Goal: Task Accomplishment & Management: Manage account settings

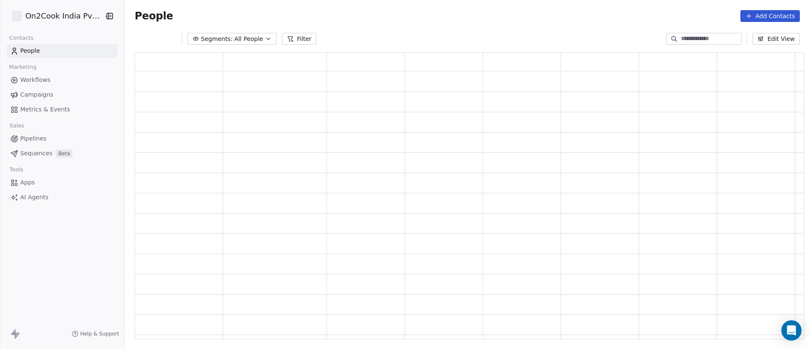
scroll to position [277, 659]
click at [285, 38] on button "Filter" at bounding box center [299, 39] width 35 height 12
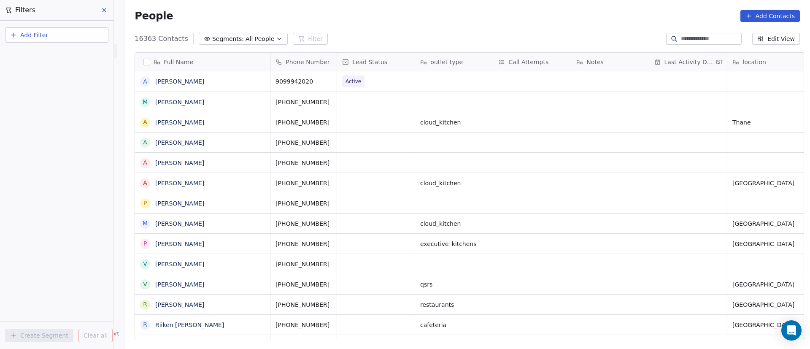
scroll to position [297, 679]
click at [68, 39] on button "Add Filter" at bounding box center [56, 34] width 103 height 15
click at [73, 53] on div "Contact properties" at bounding box center [57, 55] width 86 height 9
type input "***"
click at [49, 82] on div "Assignee" at bounding box center [57, 85] width 86 height 8
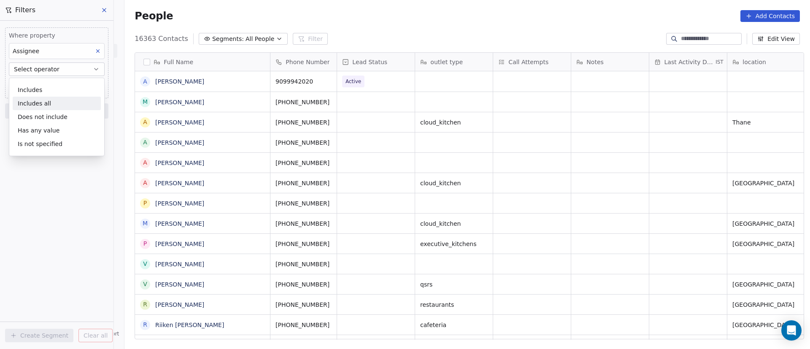
click at [48, 104] on div "Includes all" at bounding box center [57, 103] width 88 height 13
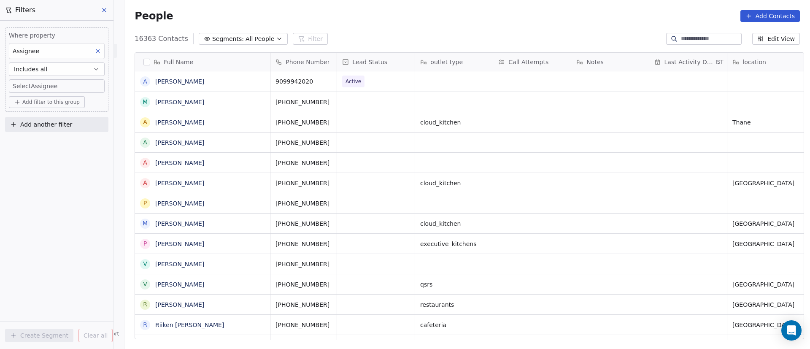
click at [57, 88] on body "On2Cook India Pvt. Ltd. Contacts People Marketing Workflows Campaigns Metrics &…" at bounding box center [405, 174] width 810 height 349
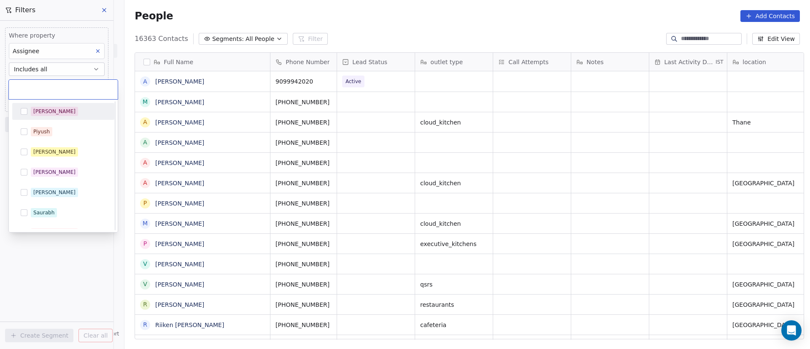
scroll to position [134, 0]
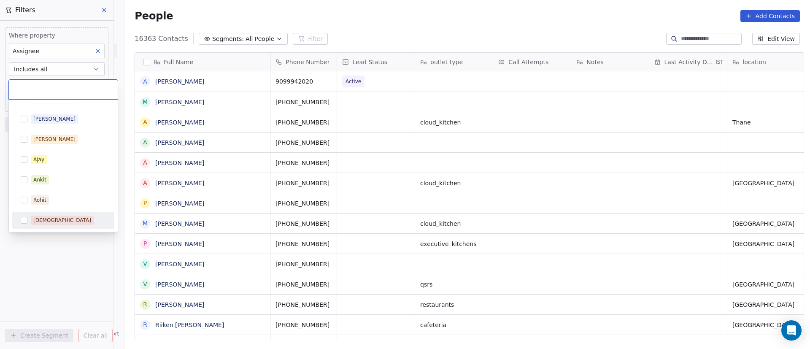
click at [57, 218] on div "Shivam" at bounding box center [68, 219] width 75 height 9
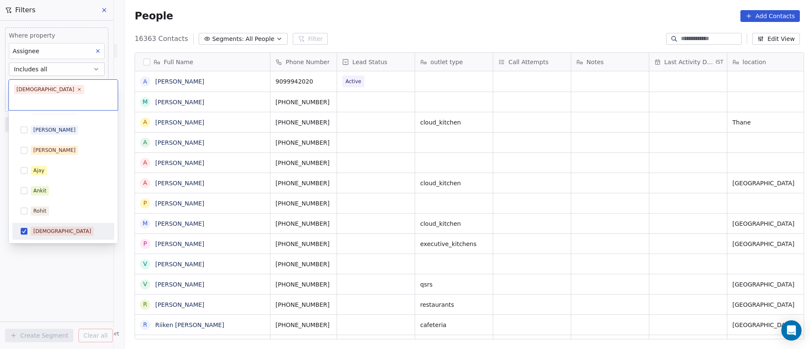
click at [56, 242] on html "On2Cook India Pvt. Ltd. Contacts People Marketing Workflows Campaigns Metrics &…" at bounding box center [405, 174] width 810 height 349
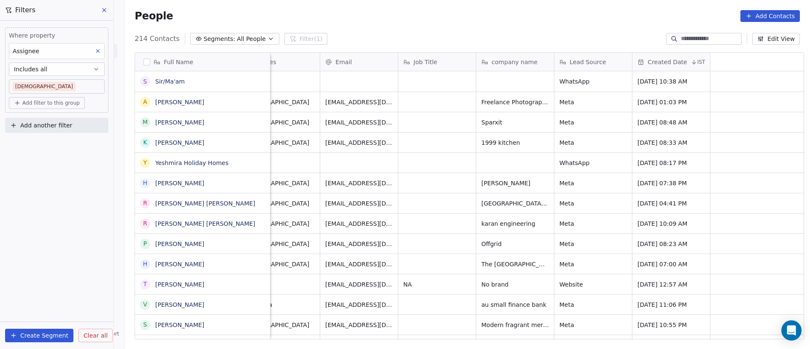
scroll to position [0, 0]
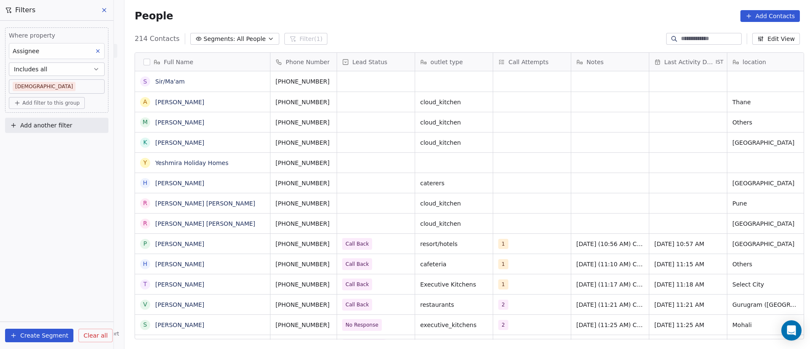
click at [385, 35] on div "214 Contacts Segments: All People Filter (1) Edit View" at bounding box center [466, 38] width 685 height 13
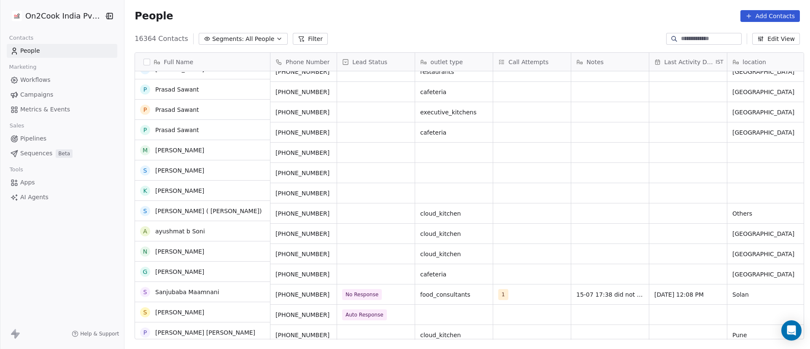
scroll to position [253, 0]
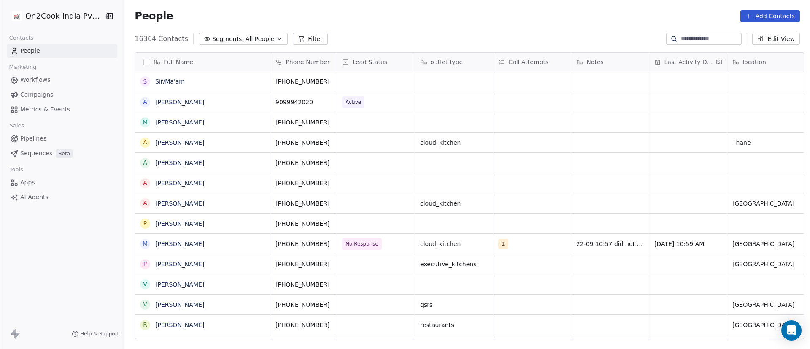
click at [294, 38] on button "Filter" at bounding box center [310, 39] width 35 height 12
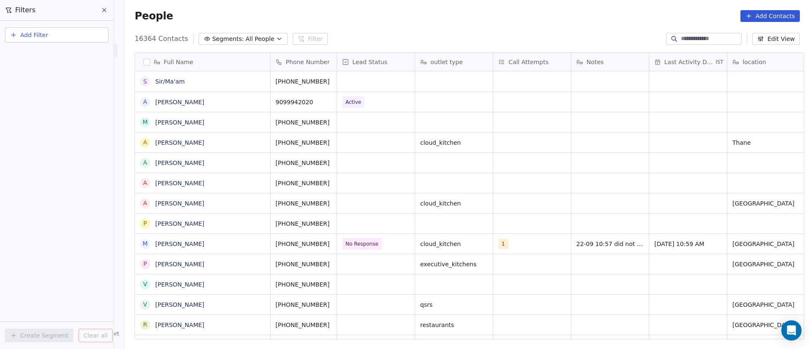
click at [83, 38] on button "Add Filter" at bounding box center [56, 34] width 103 height 15
click at [81, 55] on div "Contact properties" at bounding box center [57, 55] width 86 height 9
type input "***"
click at [71, 86] on div "Assignee" at bounding box center [57, 85] width 86 height 8
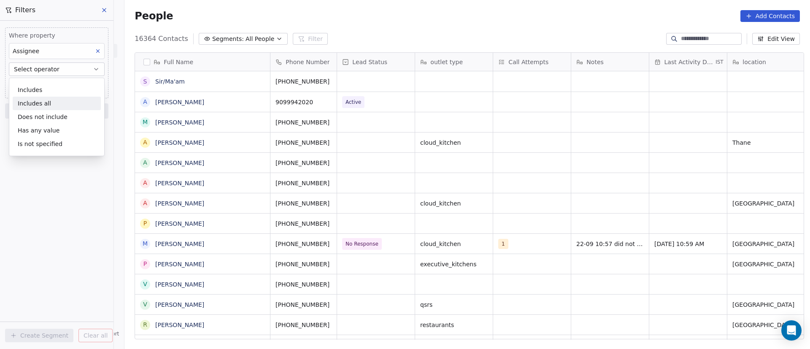
click at [66, 105] on div "Includes all" at bounding box center [57, 103] width 88 height 13
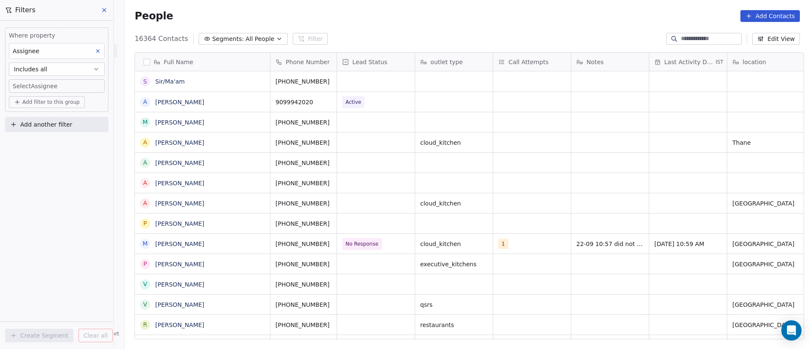
click at [71, 84] on body "On2Cook India Pvt. Ltd. Contacts People Marketing Workflows Campaigns Metrics &…" at bounding box center [405, 174] width 810 height 349
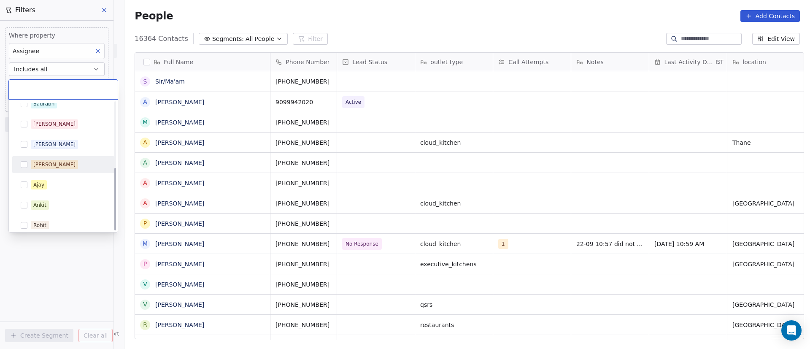
scroll to position [134, 0]
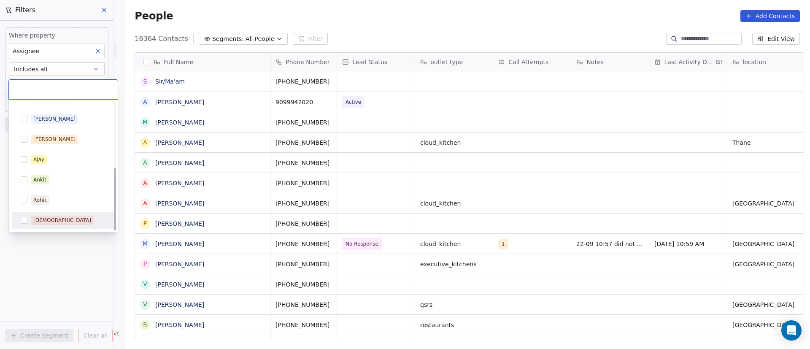
click at [71, 212] on div "Shivam" at bounding box center [63, 220] width 102 height 17
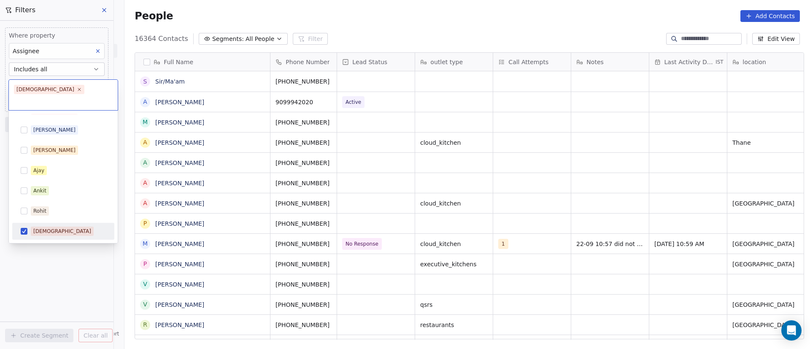
click at [49, 268] on html "On2Cook India Pvt. Ltd. Contacts People Marketing Workflows Campaigns Metrics &…" at bounding box center [405, 174] width 810 height 349
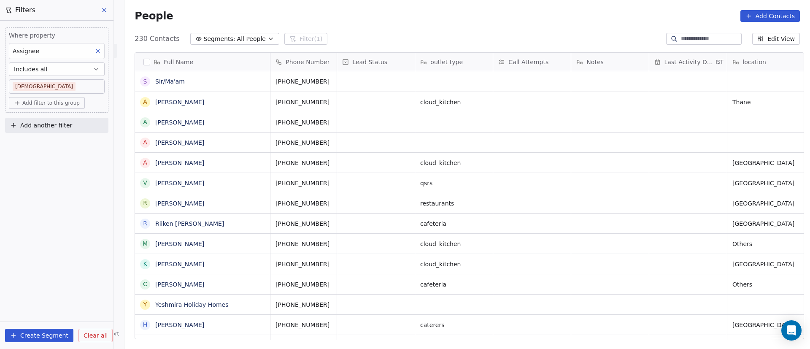
scroll to position [297, 679]
click at [256, 79] on icon "grid" at bounding box center [259, 80] width 7 height 7
click at [339, 82] on icon "grid" at bounding box center [341, 81] width 4 height 4
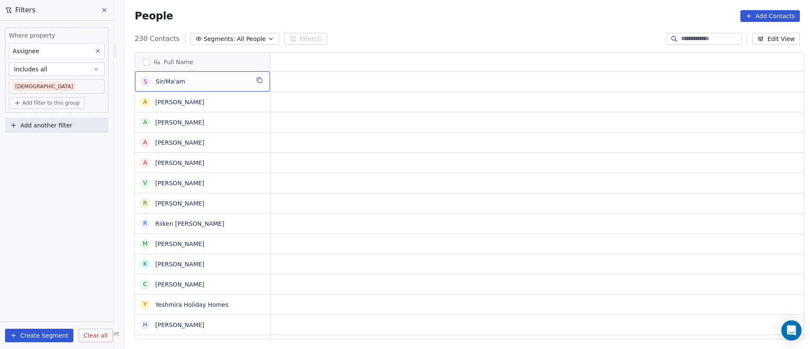
scroll to position [0, 0]
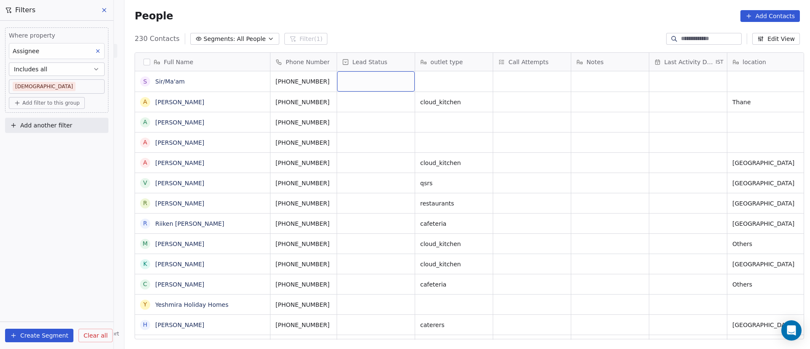
click at [362, 83] on div "grid" at bounding box center [376, 81] width 78 height 20
click at [365, 79] on div "grid" at bounding box center [376, 81] width 78 height 20
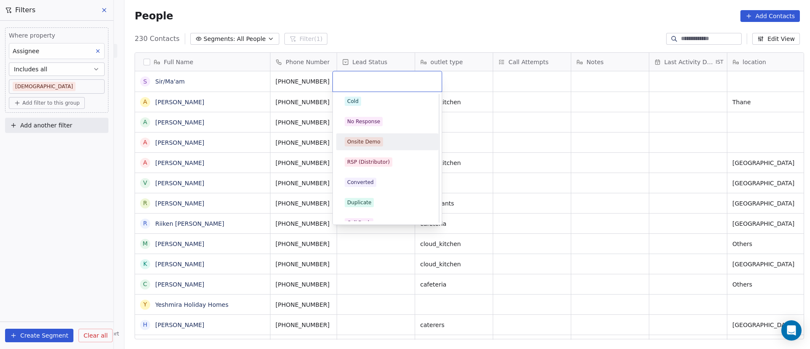
scroll to position [127, 0]
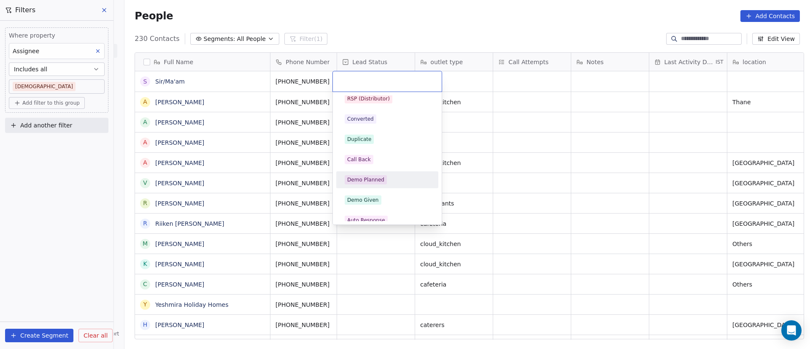
click at [392, 176] on div "Demo Planned" at bounding box center [387, 179] width 85 height 9
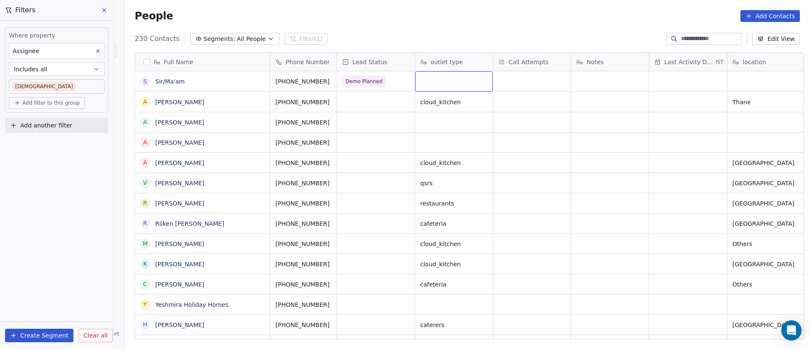
click at [429, 79] on div "grid" at bounding box center [454, 81] width 78 height 20
type textarea "**********"
click at [529, 79] on html "On2Cook India Pvt. Ltd. Contacts People Marketing Workflows Campaigns Metrics &…" at bounding box center [405, 174] width 810 height 349
click at [517, 79] on div "grid" at bounding box center [532, 81] width 78 height 20
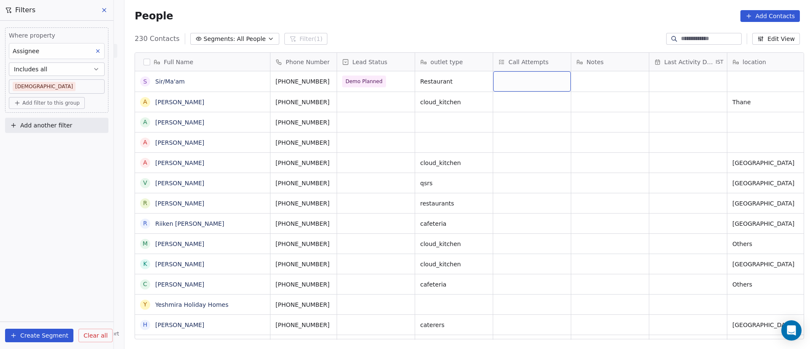
click at [517, 79] on div "grid" at bounding box center [532, 81] width 78 height 20
click at [506, 106] on button "Suggestions" at bounding box center [504, 103] width 7 height 7
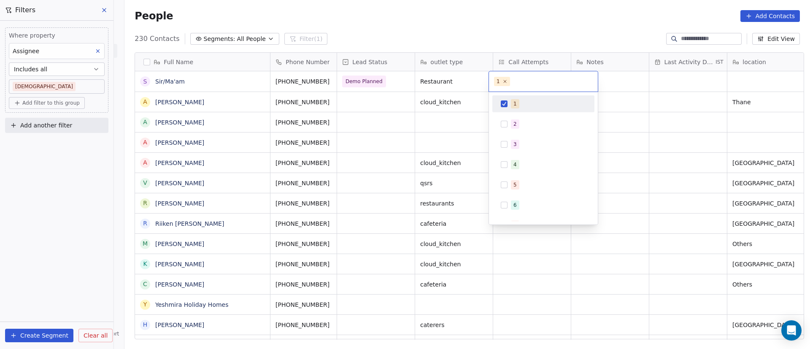
click at [661, 115] on html "On2Cook India Pvt. Ltd. Contacts People Marketing Workflows Campaigns Metrics &…" at bounding box center [405, 174] width 810 height 349
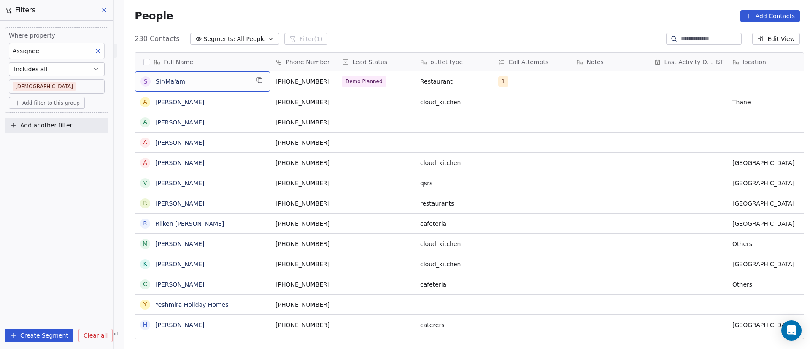
click at [199, 82] on span "Sir/Ma'am" at bounding box center [203, 81] width 94 height 8
type textarea "*"
type textarea "*****"
click at [534, 87] on html "On2Cook India Pvt. Ltd. Contacts People Marketing Workflows Campaigns Metrics &…" at bounding box center [405, 174] width 810 height 349
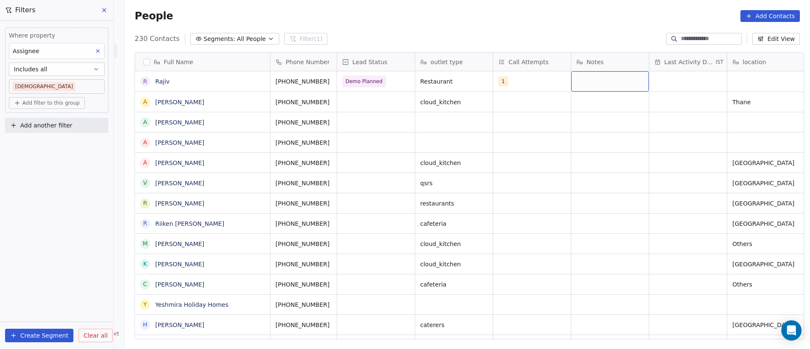
click at [585, 81] on div "grid" at bounding box center [610, 81] width 78 height 20
click at [579, 86] on textarea at bounding box center [605, 85] width 77 height 26
paste textarea "**********"
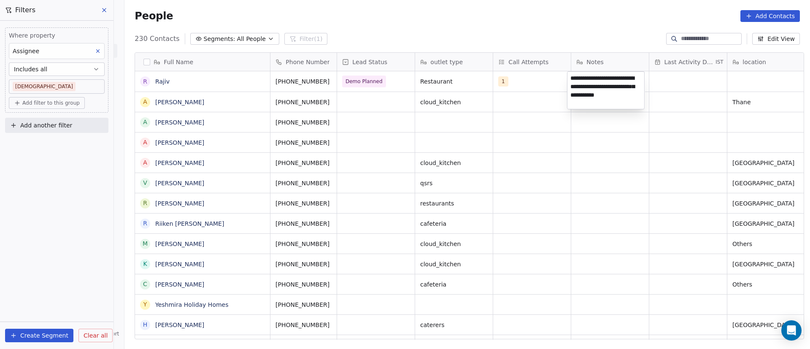
type textarea "**********"
click at [672, 80] on html "On2Cook India Pvt. Ltd. Contacts People Marketing Workflows Campaigns Metrics &…" at bounding box center [405, 174] width 810 height 349
click at [667, 80] on div "grid" at bounding box center [688, 81] width 78 height 20
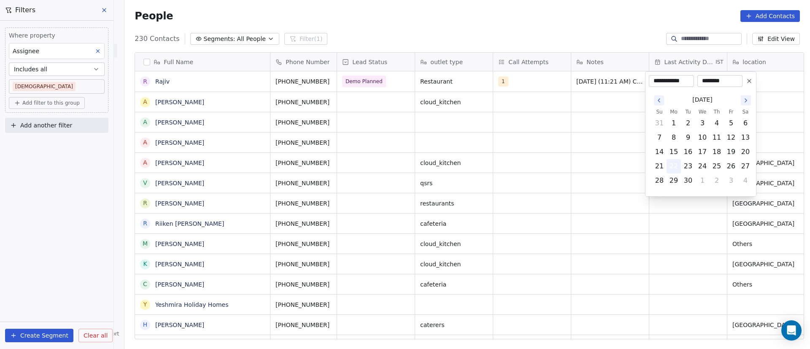
click at [677, 165] on button "22" at bounding box center [673, 165] width 13 height 13
click at [553, 120] on html "On2Cook India Pvt. Ltd. Contacts People Marketing Workflows Campaigns Metrics &…" at bounding box center [405, 174] width 810 height 349
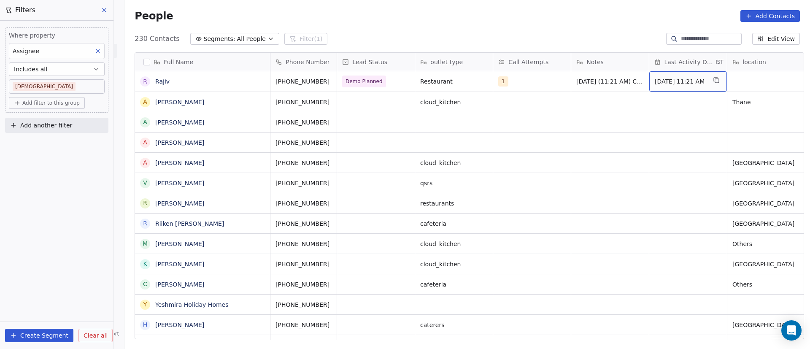
scroll to position [0, 11]
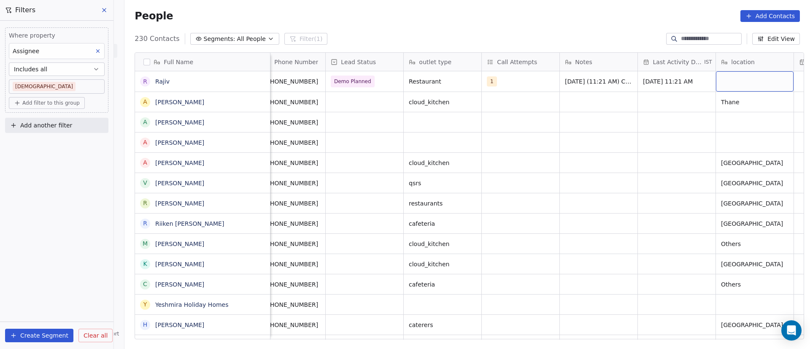
click at [745, 80] on div "grid" at bounding box center [755, 81] width 78 height 20
type textarea "*****"
drag, startPoint x: 653, startPoint y: 120, endPoint x: 655, endPoint y: 105, distance: 15.3
click at [653, 117] on html "On2Cook India Pvt. Ltd. Contacts People Marketing Workflows Campaigns Metrics &…" at bounding box center [405, 174] width 810 height 349
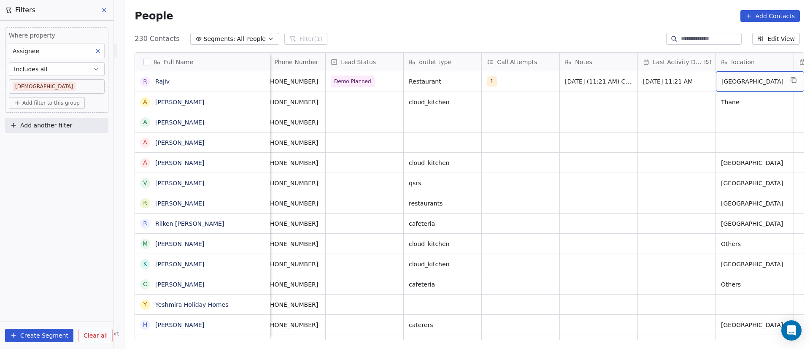
scroll to position [0, 89]
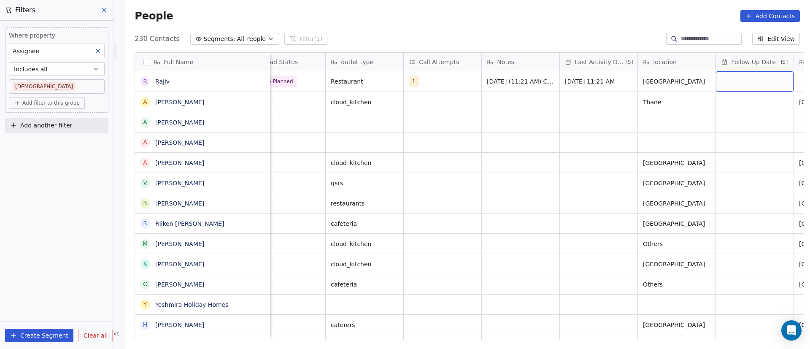
click at [741, 80] on div "grid" at bounding box center [755, 81] width 78 height 20
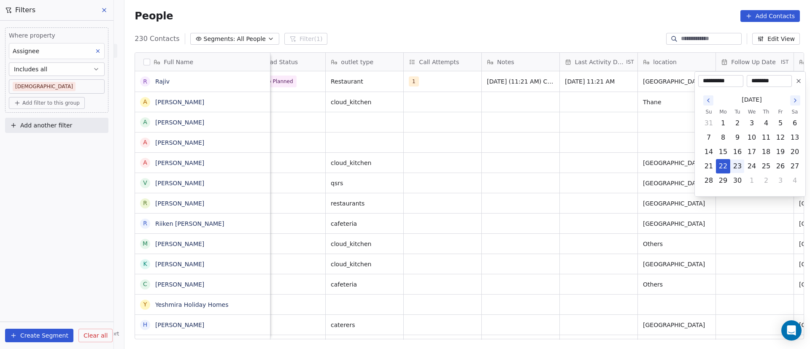
click at [738, 164] on button "23" at bounding box center [736, 165] width 13 height 13
type input "**********"
click at [758, 79] on input "********" at bounding box center [769, 81] width 42 height 8
click at [764, 78] on input "********" at bounding box center [769, 81] width 42 height 8
type input "********"
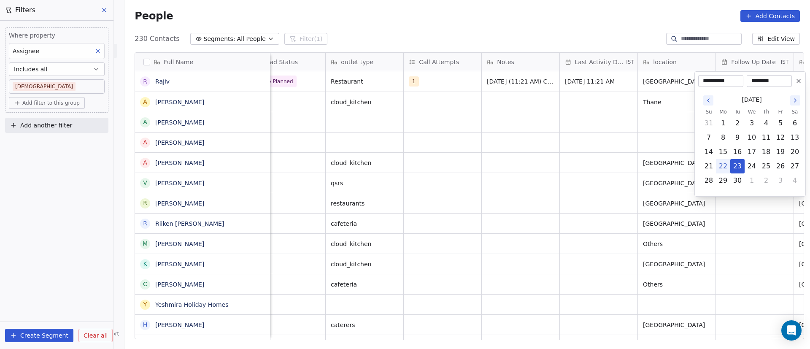
click at [670, 98] on html "On2Cook India Pvt. Ltd. Contacts People Marketing Workflows Campaigns Metrics &…" at bounding box center [405, 174] width 810 height 349
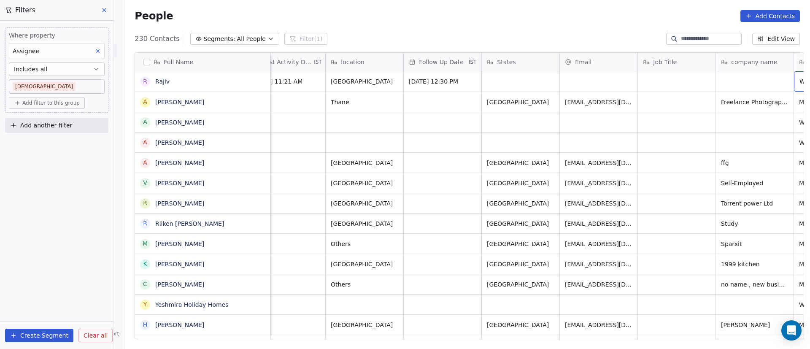
scroll to position [0, 479]
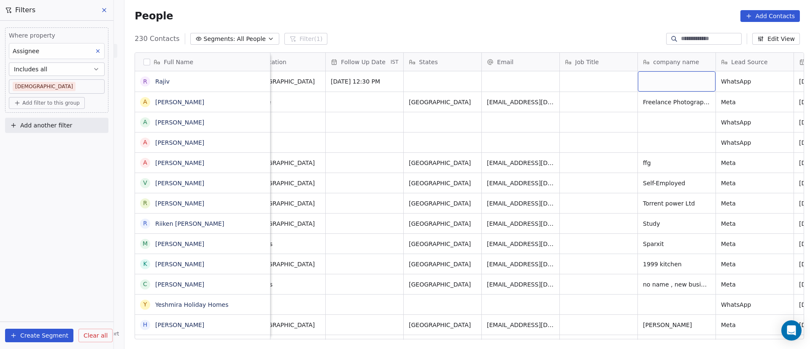
click at [658, 77] on div "grid" at bounding box center [677, 81] width 78 height 20
type textarea "******"
click at [581, 80] on html "On2Cook India Pvt. Ltd. Contacts People Marketing Workflows Campaigns Metrics &…" at bounding box center [405, 174] width 810 height 349
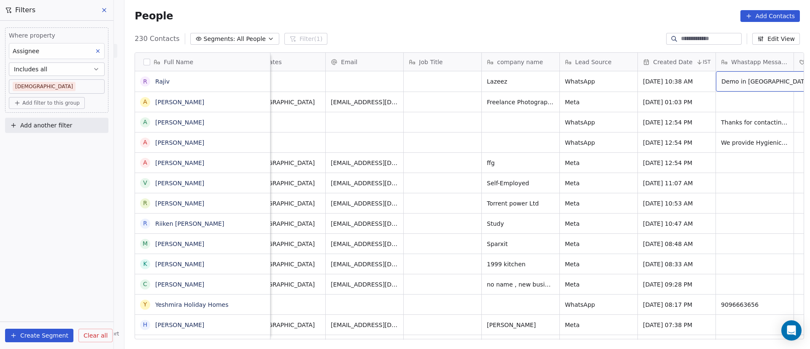
scroll to position [0, 714]
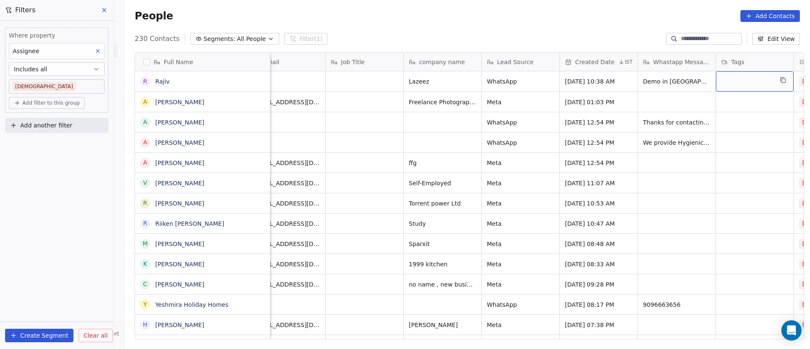
click at [747, 81] on div "grid" at bounding box center [755, 81] width 78 height 20
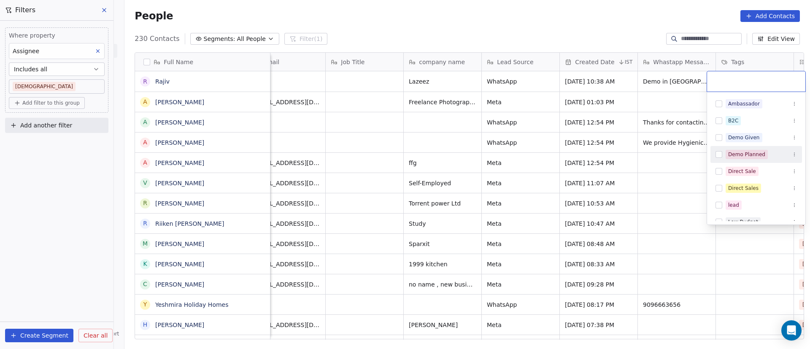
click at [754, 151] on div "Demo Planned" at bounding box center [746, 155] width 37 height 8
click at [659, 97] on html "On2Cook India Pvt. Ltd. Contacts People Marketing Workflows Campaigns Metrics &…" at bounding box center [405, 174] width 810 height 349
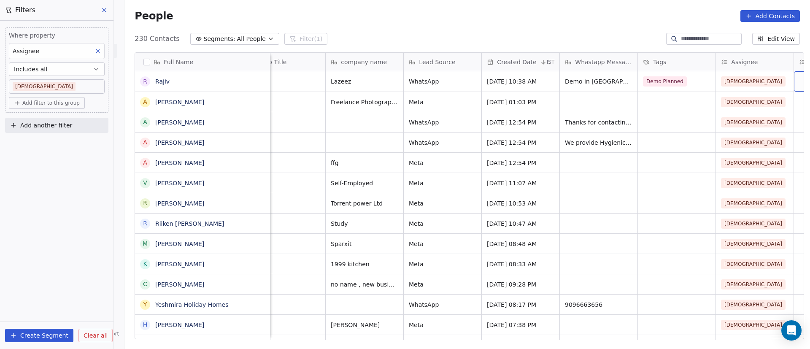
scroll to position [0, 870]
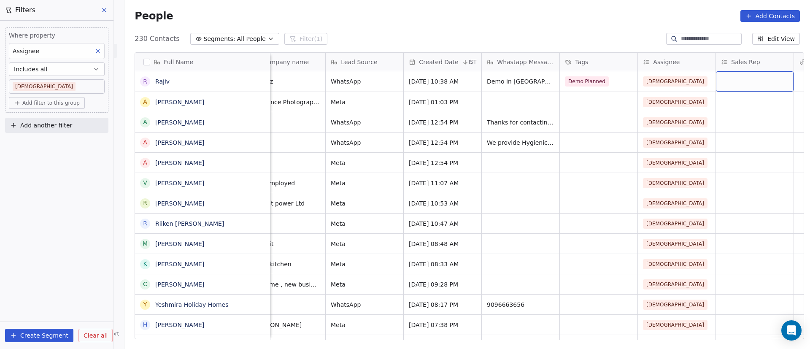
click at [738, 82] on div "grid" at bounding box center [755, 81] width 78 height 20
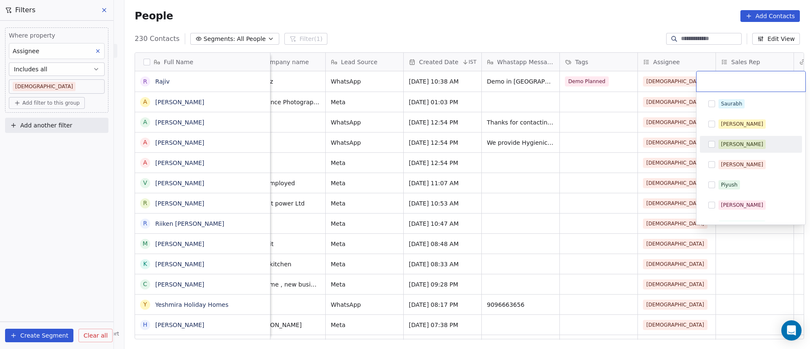
click at [740, 144] on div "Anmol" at bounding box center [755, 144] width 75 height 9
click at [612, 101] on html "On2Cook India Pvt. Ltd. Contacts People Marketing Workflows Campaigns Metrics &…" at bounding box center [405, 174] width 810 height 349
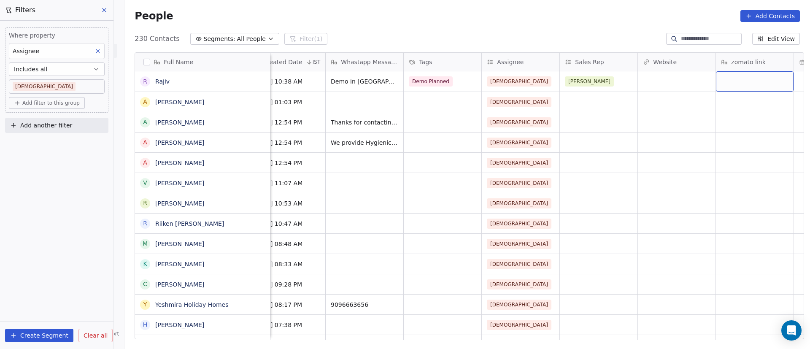
scroll to position [0, 1104]
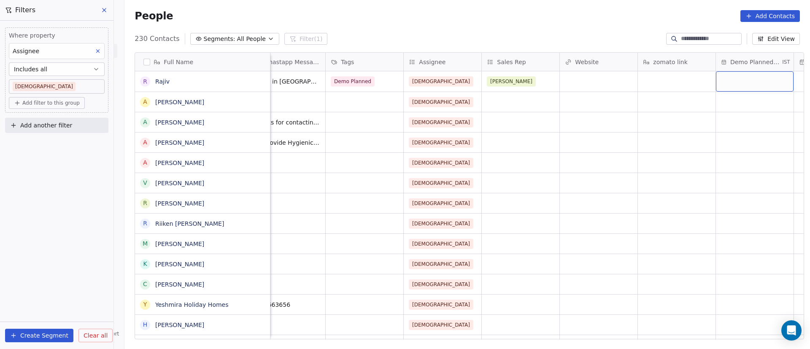
click at [745, 84] on div "grid" at bounding box center [755, 81] width 78 height 20
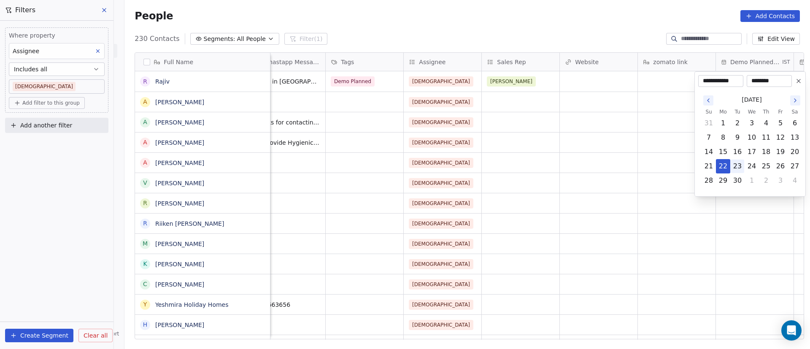
click at [737, 164] on button "23" at bounding box center [736, 165] width 13 height 13
type input "**********"
click at [772, 81] on input "********" at bounding box center [769, 81] width 42 height 8
drag, startPoint x: 766, startPoint y: 81, endPoint x: 777, endPoint y: 78, distance: 11.8
click at [765, 81] on input "********" at bounding box center [769, 81] width 42 height 8
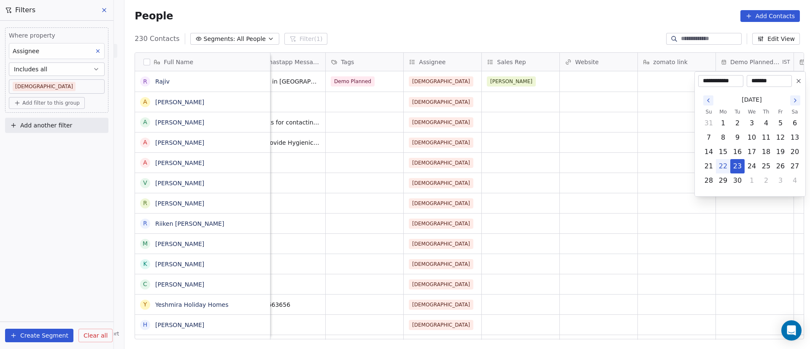
type input "********"
click at [576, 122] on html "On2Cook India Pvt. Ltd. Contacts People Marketing Workflows Campaigns Metrics &…" at bounding box center [405, 174] width 810 height 349
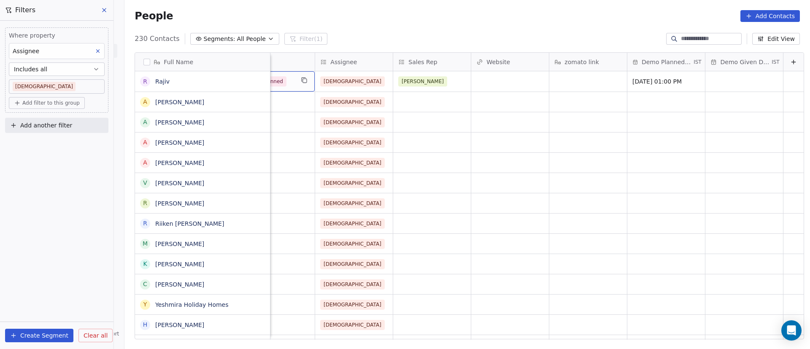
scroll to position [0, 0]
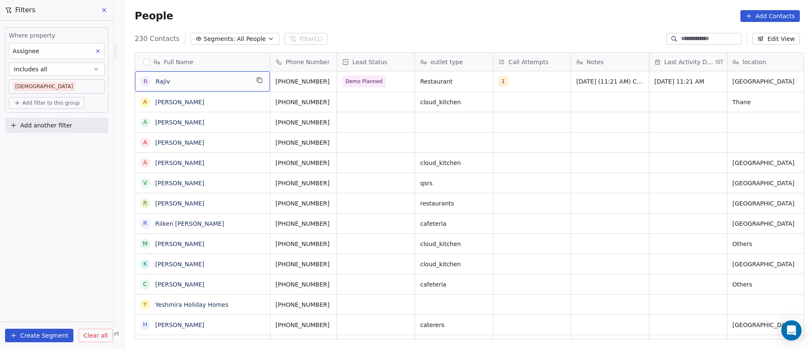
click at [249, 81] on div "R Rajiv" at bounding box center [202, 81] width 135 height 20
click at [258, 80] on icon "grid" at bounding box center [259, 80] width 7 height 7
click at [337, 80] on icon "grid" at bounding box center [340, 80] width 7 height 7
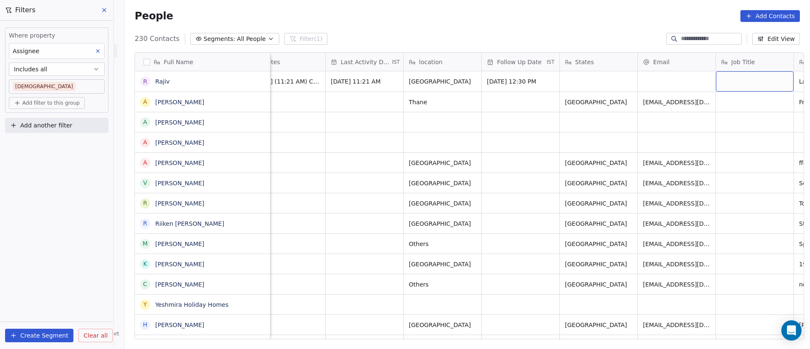
scroll to position [0, 401]
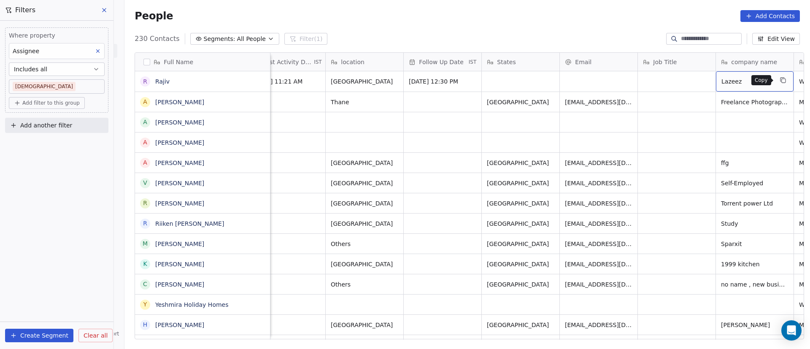
click at [781, 79] on icon "grid" at bounding box center [783, 81] width 4 height 4
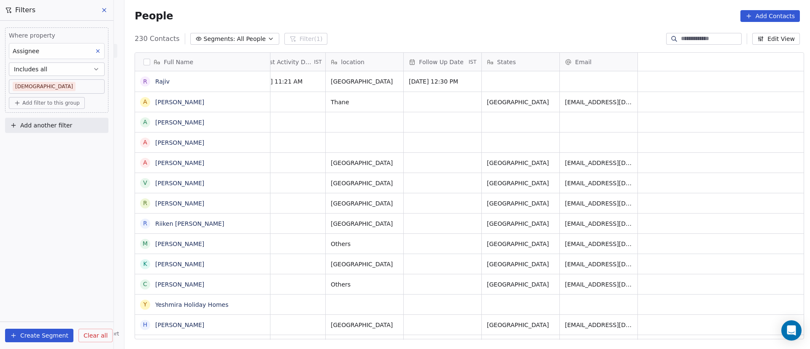
scroll to position [0, 0]
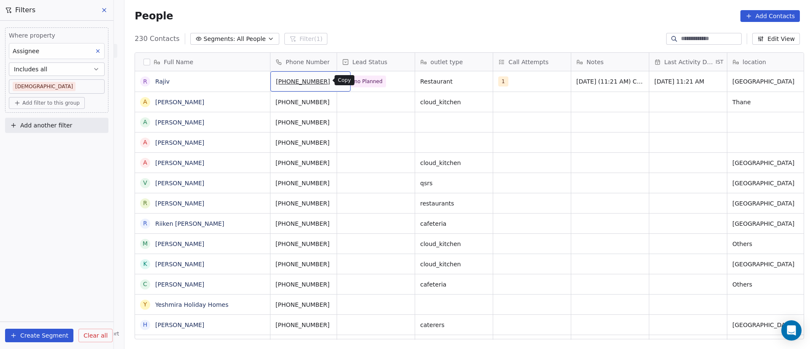
click at [339, 79] on icon "grid" at bounding box center [341, 81] width 4 height 4
click at [256, 104] on icon "grid" at bounding box center [259, 100] width 7 height 7
click at [338, 98] on icon "grid" at bounding box center [340, 100] width 4 height 4
